Goal: Transaction & Acquisition: Purchase product/service

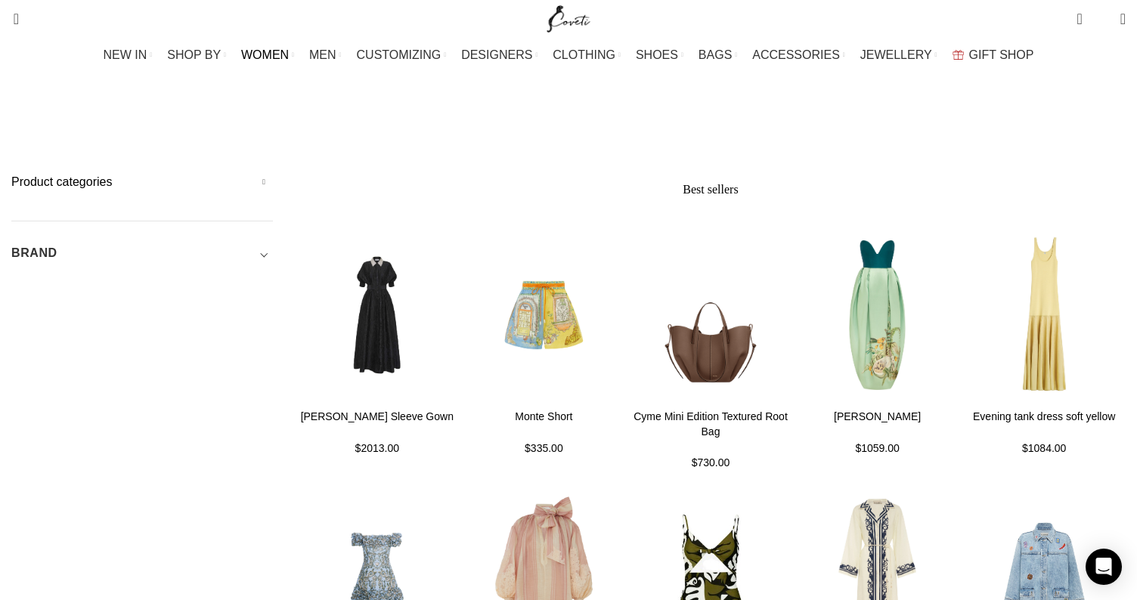
click at [285, 56] on span "WOMEN" at bounding box center [265, 55] width 48 height 14
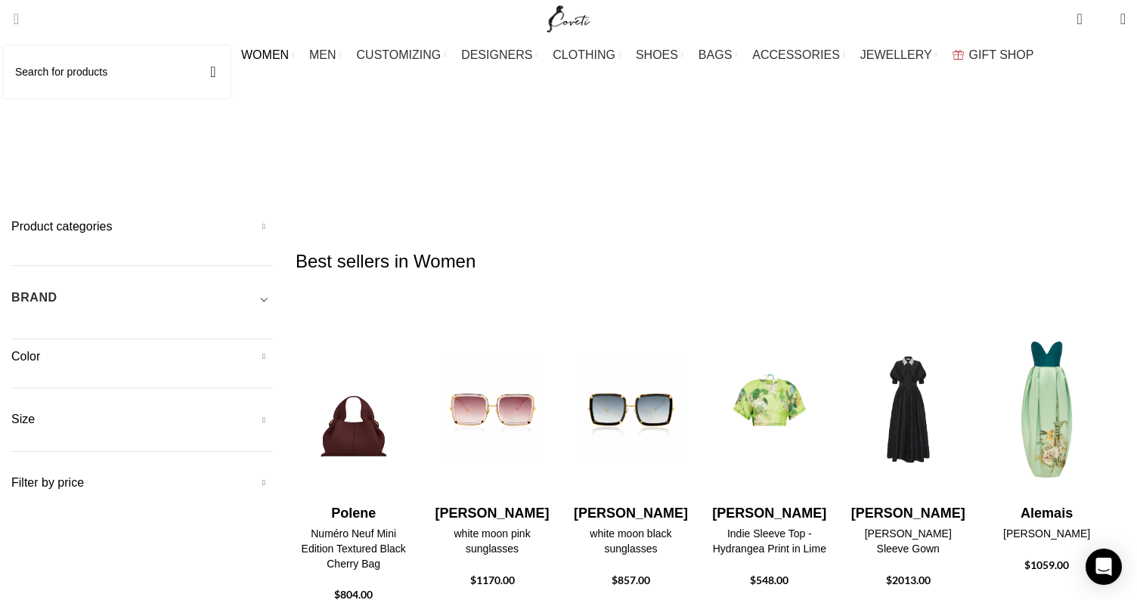
click at [11, 21] on span "Search" at bounding box center [11, 18] width 0 height 15
click at [88, 69] on div "NEW IN WHAT'S NEW New this week New in clothing New in Bags New in shoes TRENDI…" at bounding box center [569, 55] width 1130 height 30
click at [19, 24] on link "Search" at bounding box center [11, 19] width 15 height 30
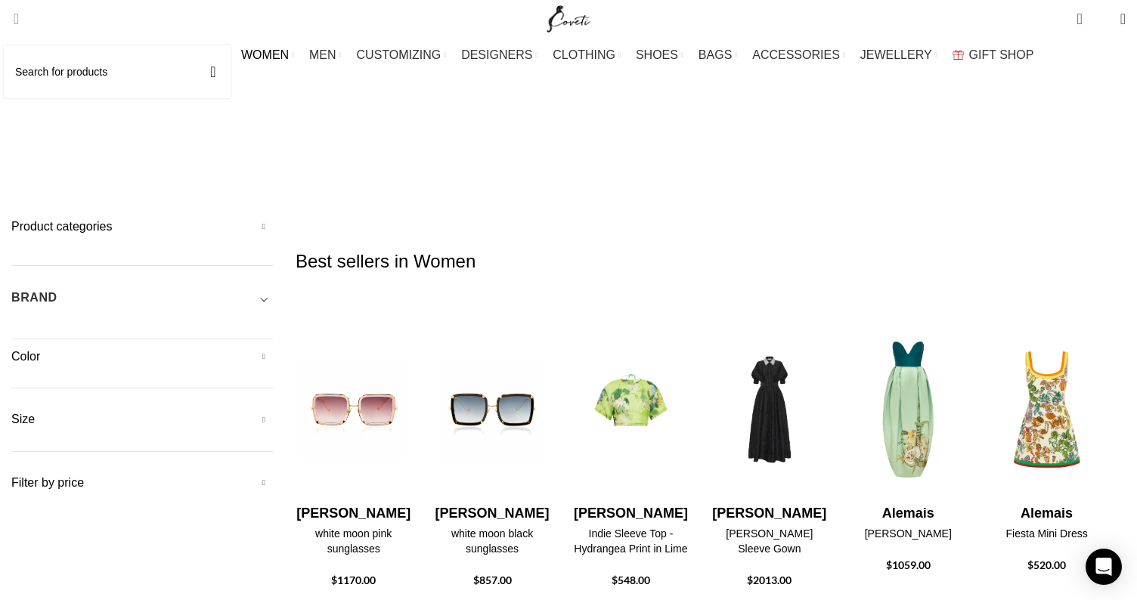
click at [72, 66] on input "Search" at bounding box center [117, 71] width 227 height 53
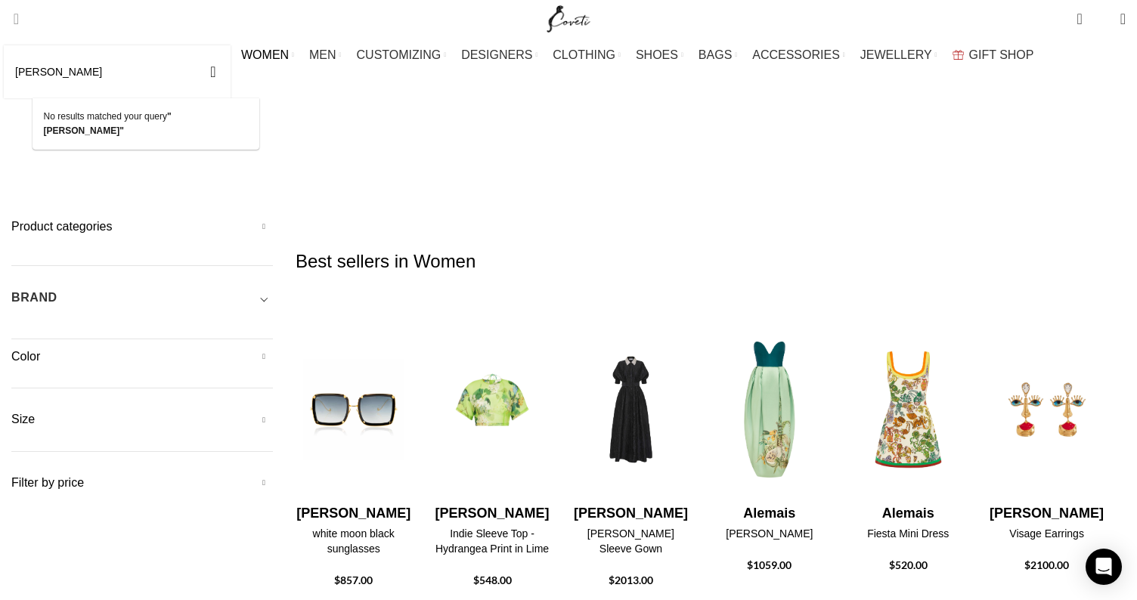
type input "cheong sam"
click at [231, 72] on button "Search" at bounding box center [213, 71] width 35 height 53
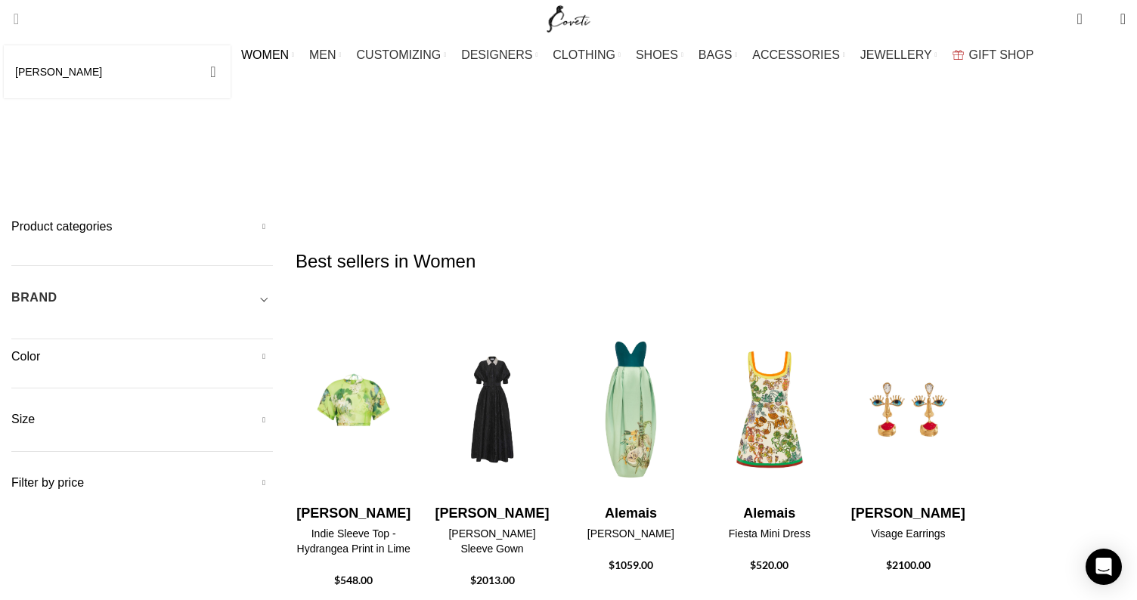
click at [231, 69] on button "Search" at bounding box center [213, 71] width 35 height 53
click at [231, 73] on button "Search" at bounding box center [213, 71] width 35 height 53
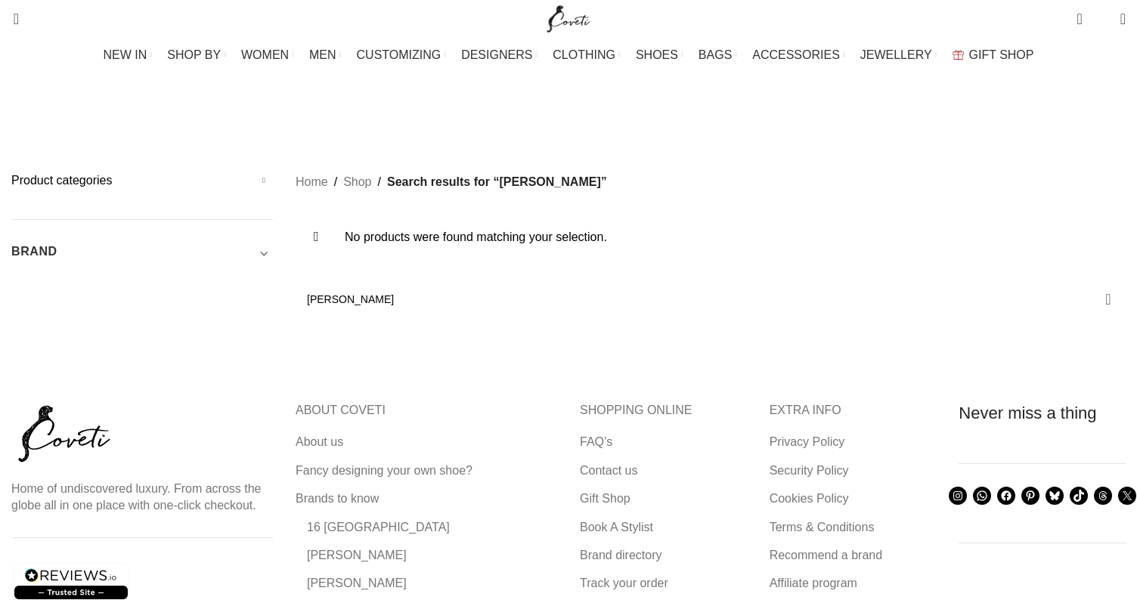
click at [997, 241] on div "Home Shop Search results for “cheong sam” No products were found matching your …" at bounding box center [711, 244] width 830 height 145
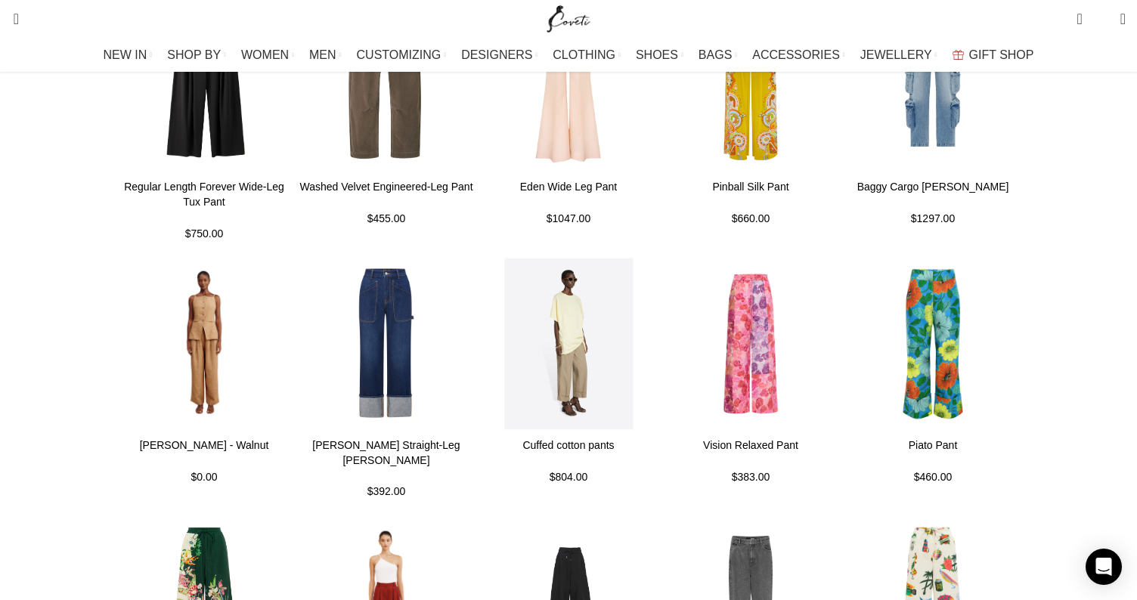
scroll to position [2203, 0]
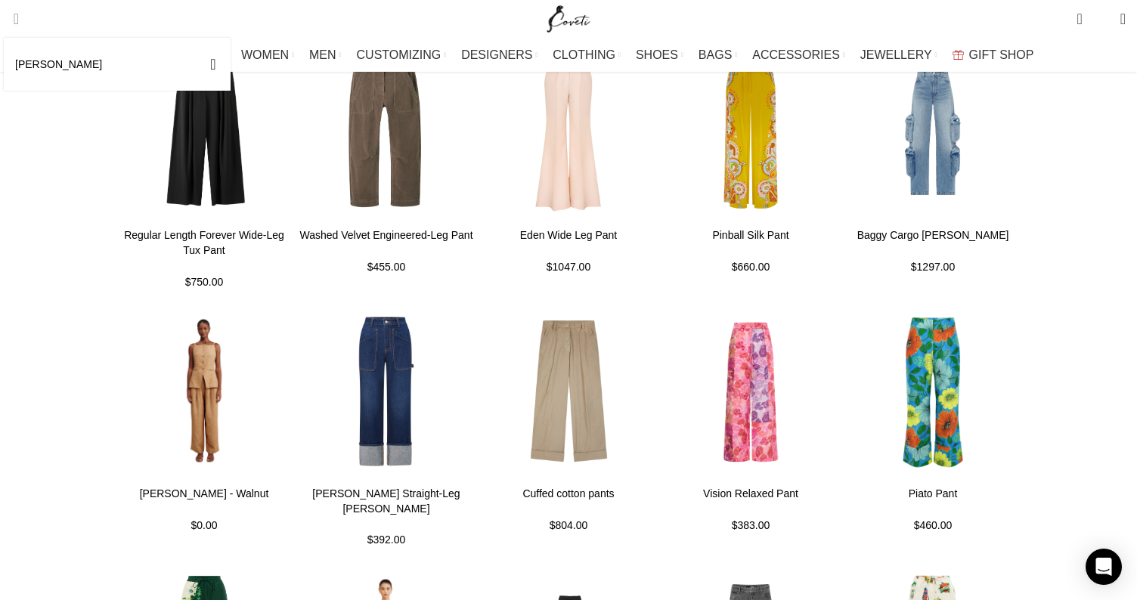
click at [42, 38] on div "cheong sam Search" at bounding box center [117, 64] width 227 height 53
click at [79, 55] on input "cheong sam" at bounding box center [117, 64] width 227 height 53
click at [96, 63] on input "cheong sam" at bounding box center [117, 64] width 227 height 53
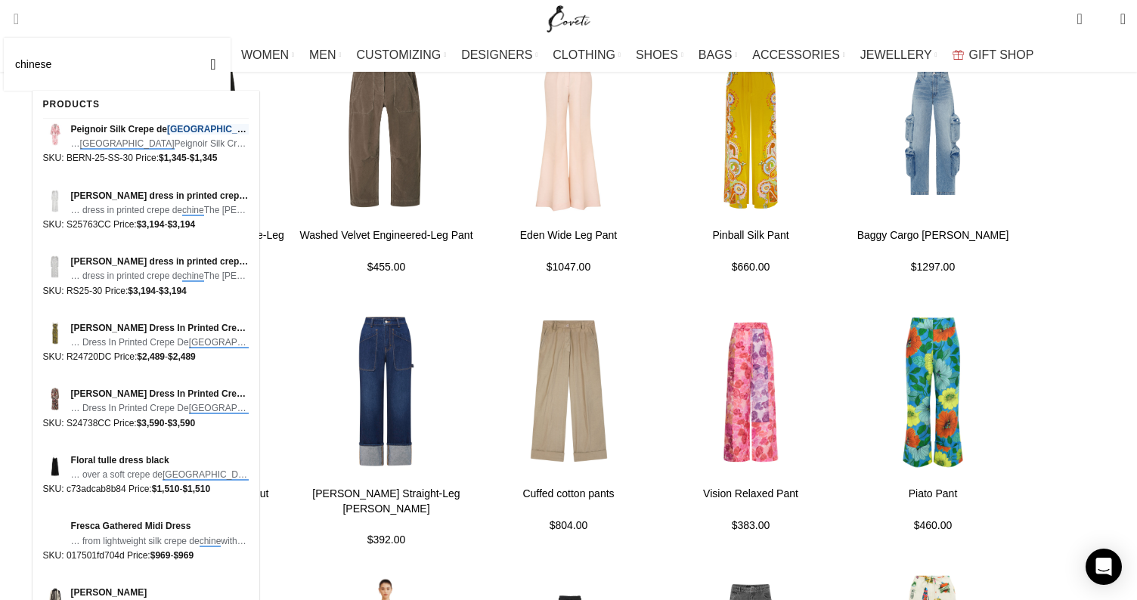
type input "chinese"
click at [231, 64] on button "Search" at bounding box center [213, 64] width 35 height 53
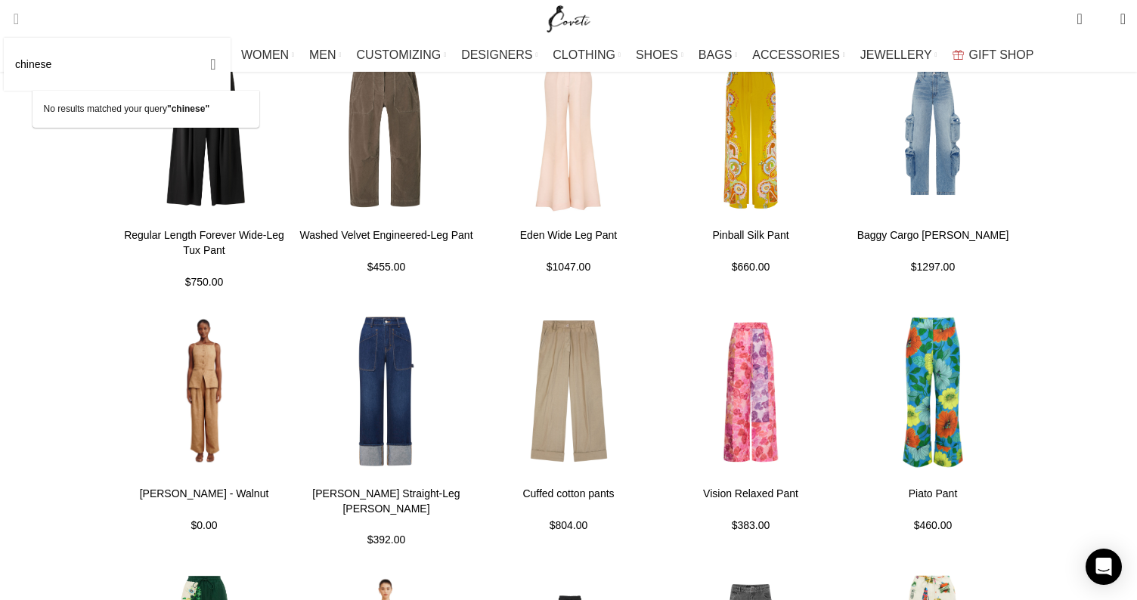
click at [231, 65] on button "Search" at bounding box center [213, 64] width 35 height 53
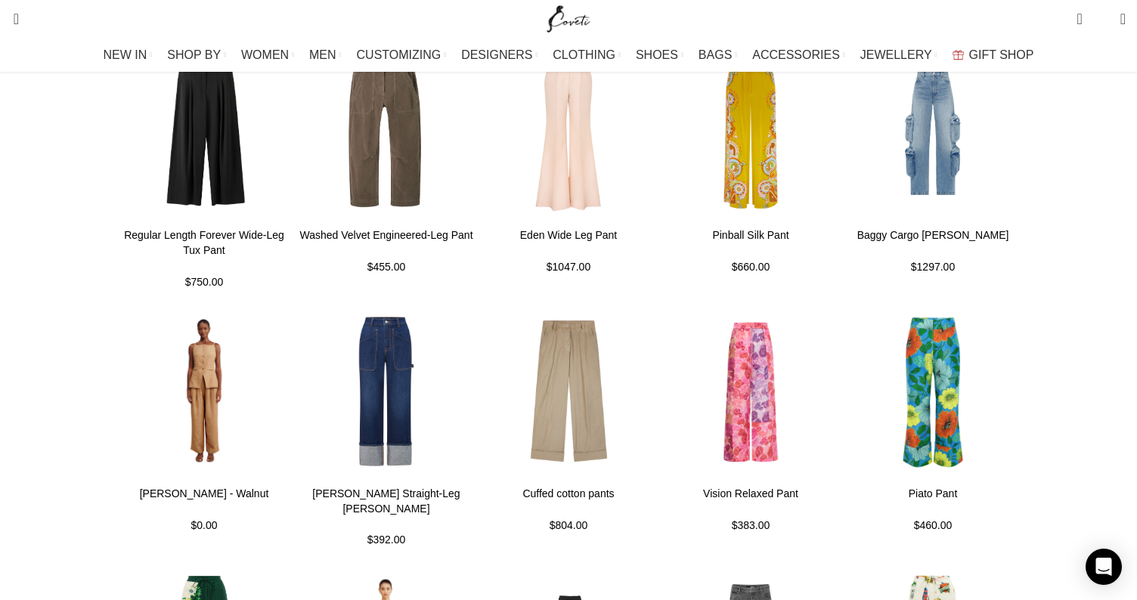
scroll to position [767, 0]
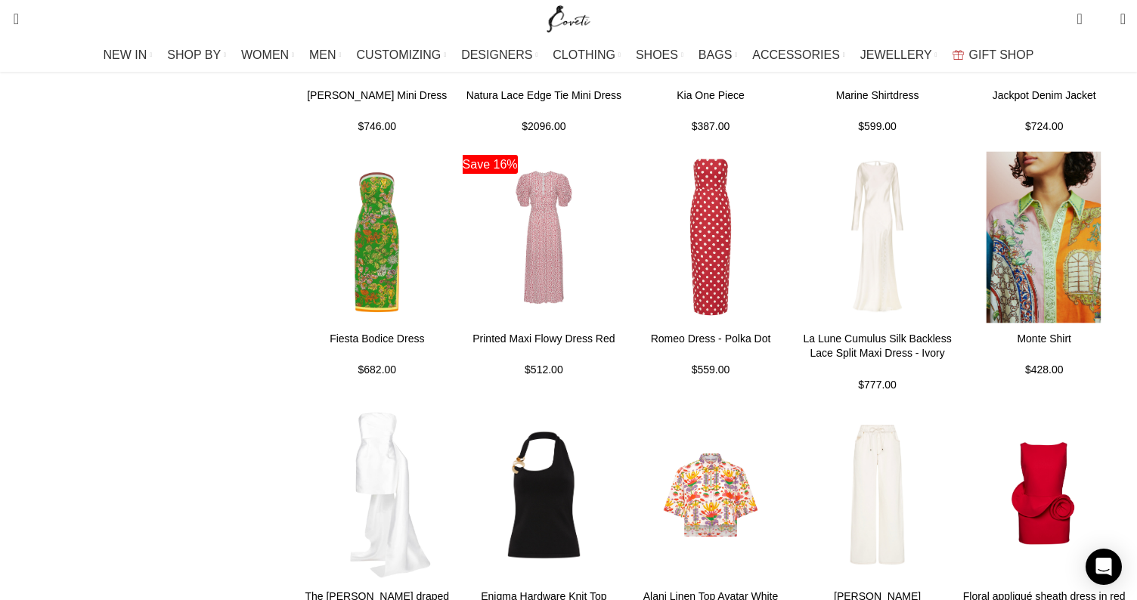
scroll to position [578, 0]
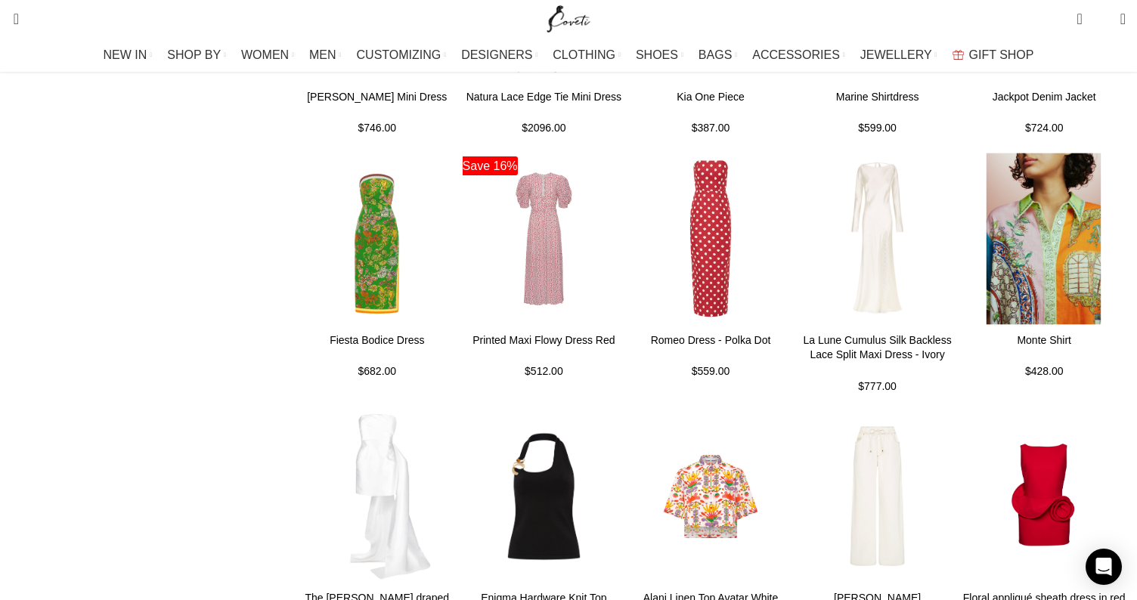
click at [996, 193] on img at bounding box center [1044, 238] width 168 height 187
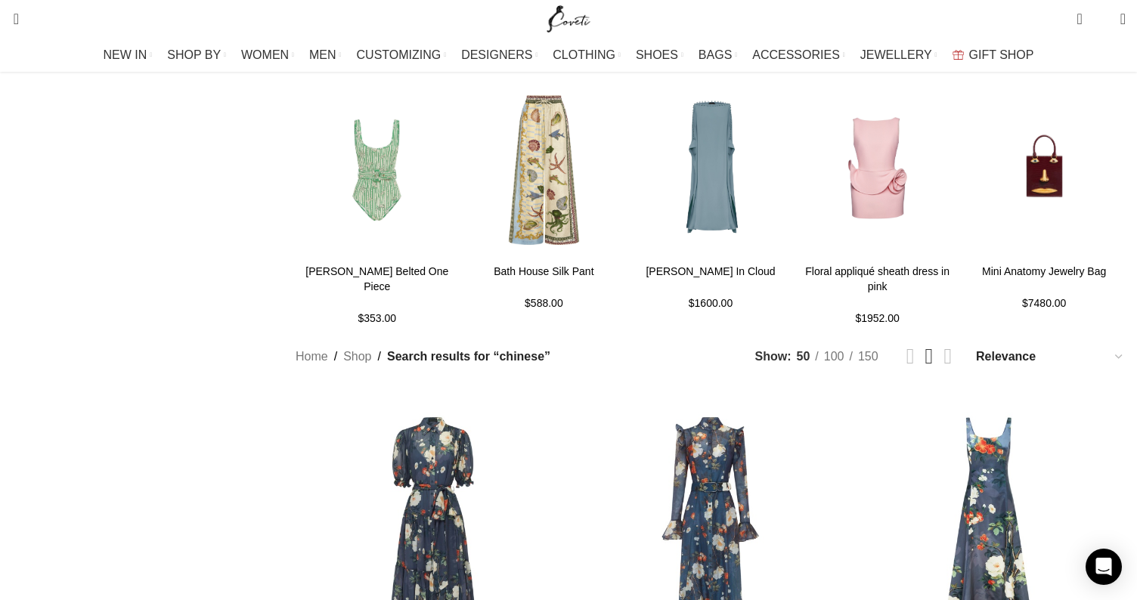
scroll to position [15, 0]
